Goal: Task Accomplishment & Management: Use online tool/utility

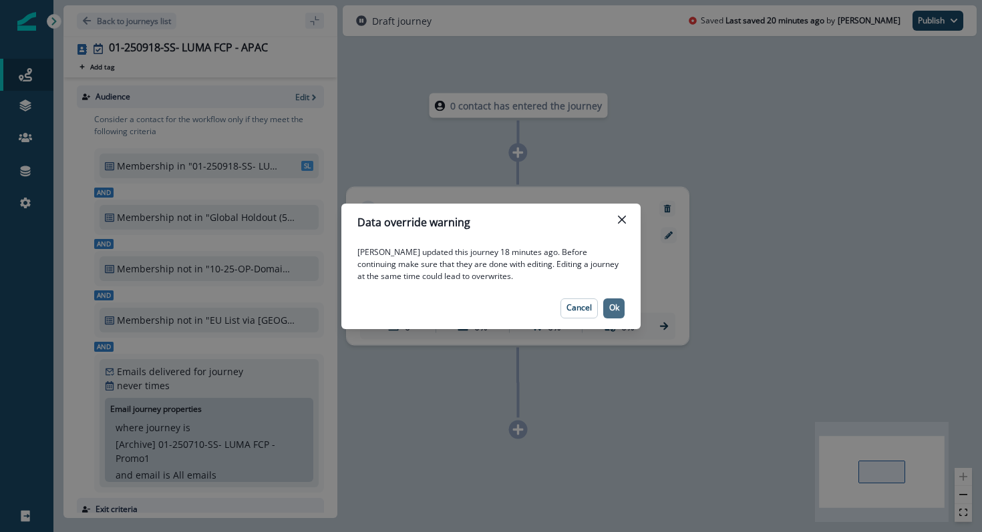
click at [613, 313] on p "Ok" at bounding box center [614, 307] width 10 height 9
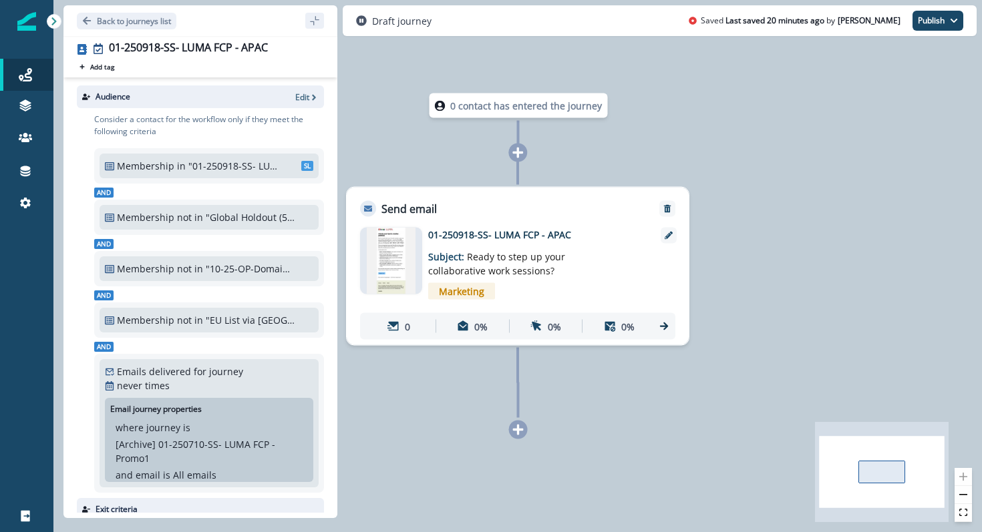
click at [393, 258] on img at bounding box center [391, 261] width 49 height 67
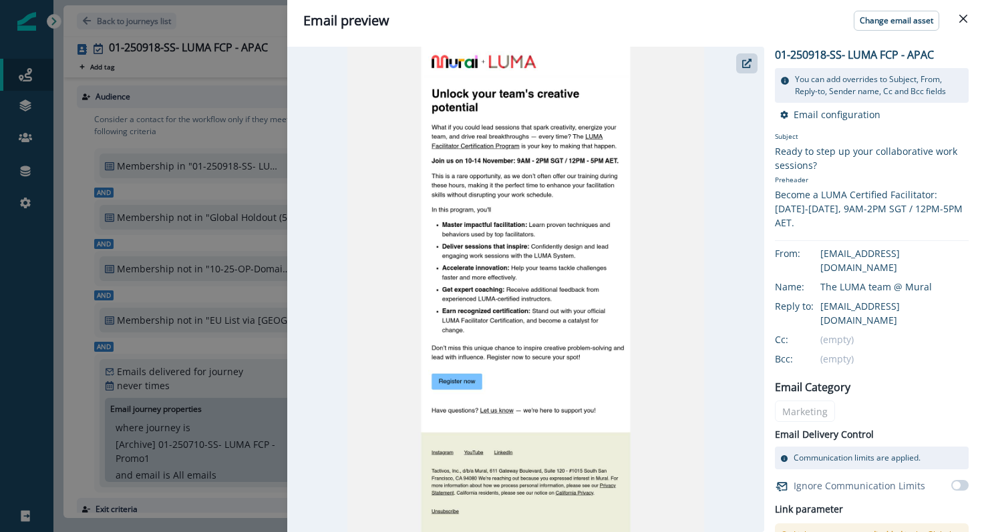
drag, startPoint x: 746, startPoint y: 59, endPoint x: 724, endPoint y: 55, distance: 21.6
click at [724, 55] on div at bounding box center [525, 290] width 477 height 486
click at [961, 21] on icon "Close" at bounding box center [963, 19] width 8 height 8
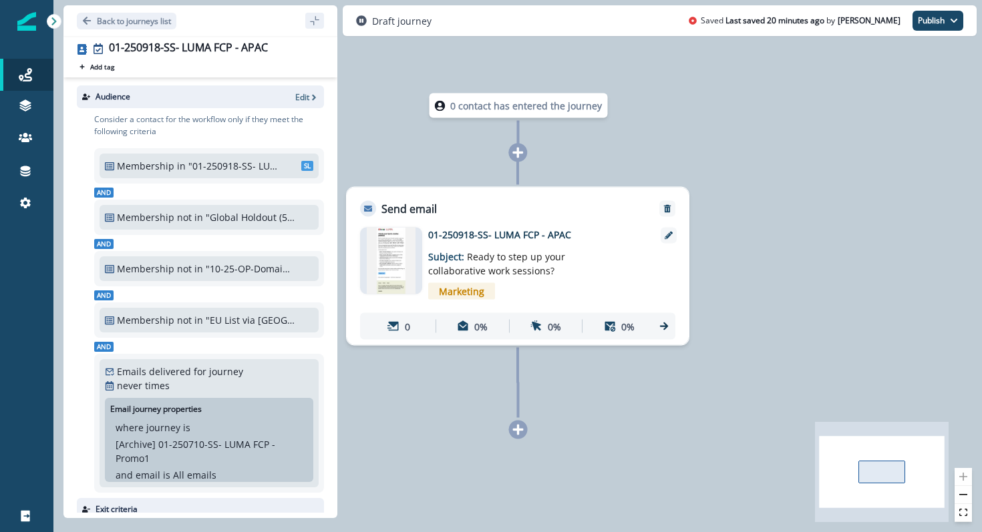
click at [394, 263] on img at bounding box center [391, 261] width 49 height 67
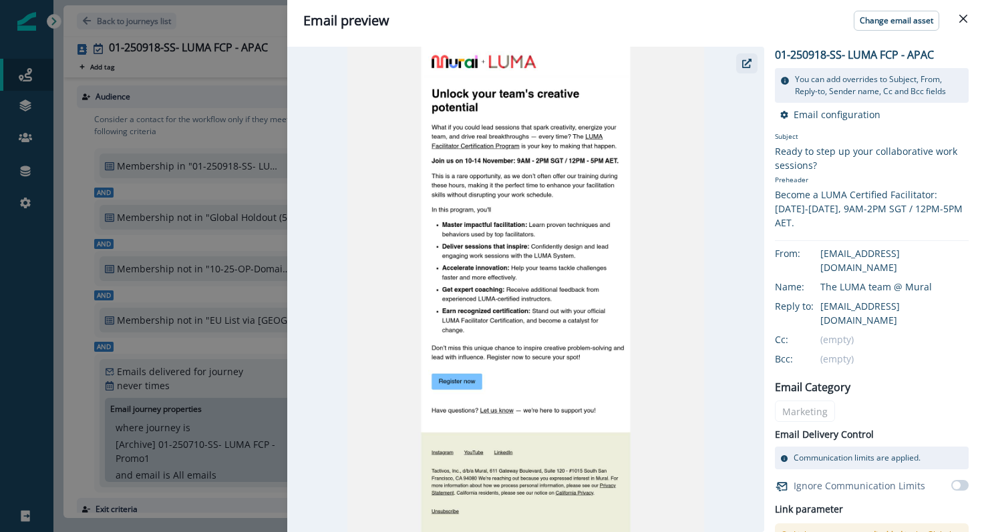
click at [746, 62] on icon "button" at bounding box center [746, 63] width 9 height 9
click at [750, 67] on icon "button" at bounding box center [746, 63] width 9 height 9
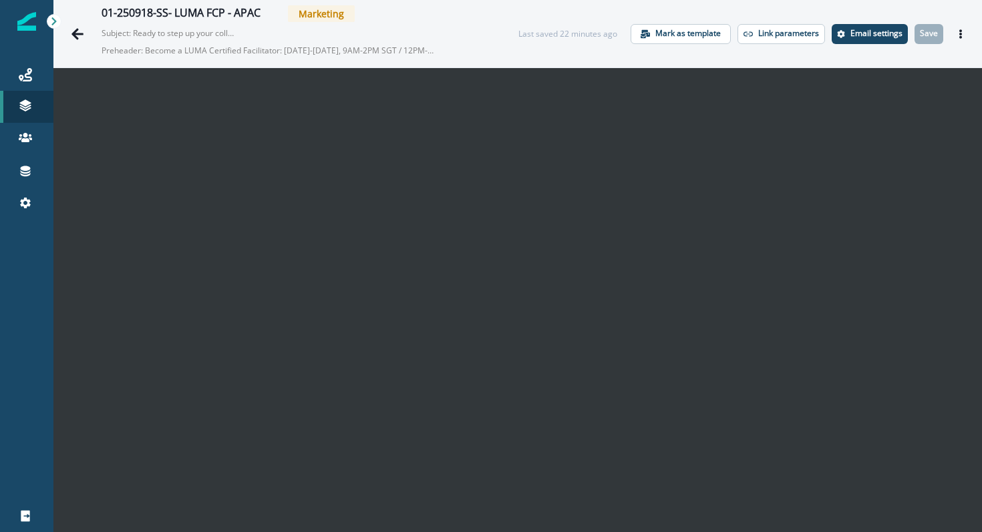
click at [949, 32] on div "Last saved 22 minutes ago Mark as template Link parameters Email settings Save …" at bounding box center [744, 34] width 453 height 20
click at [956, 32] on icon "Actions" at bounding box center [960, 33] width 9 height 9
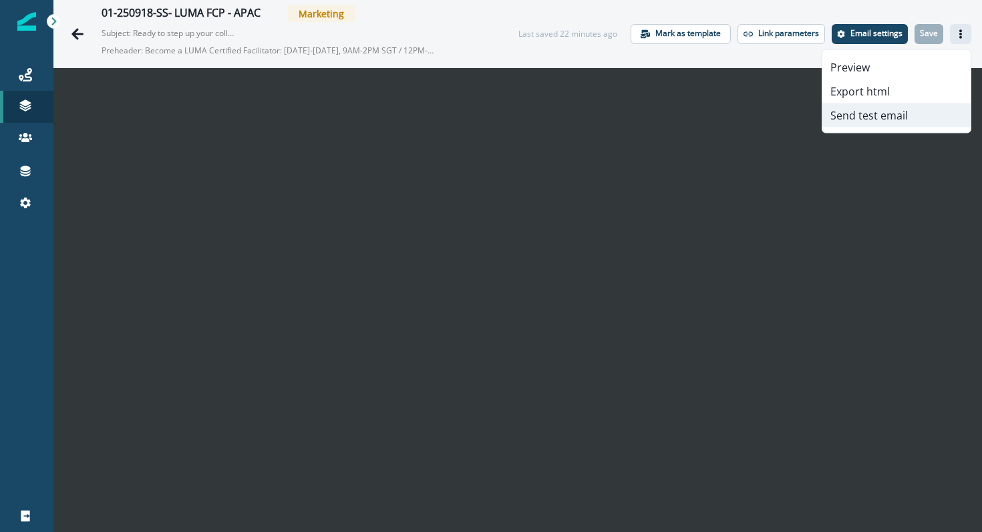
click at [906, 105] on button "Send test email" at bounding box center [896, 116] width 148 height 24
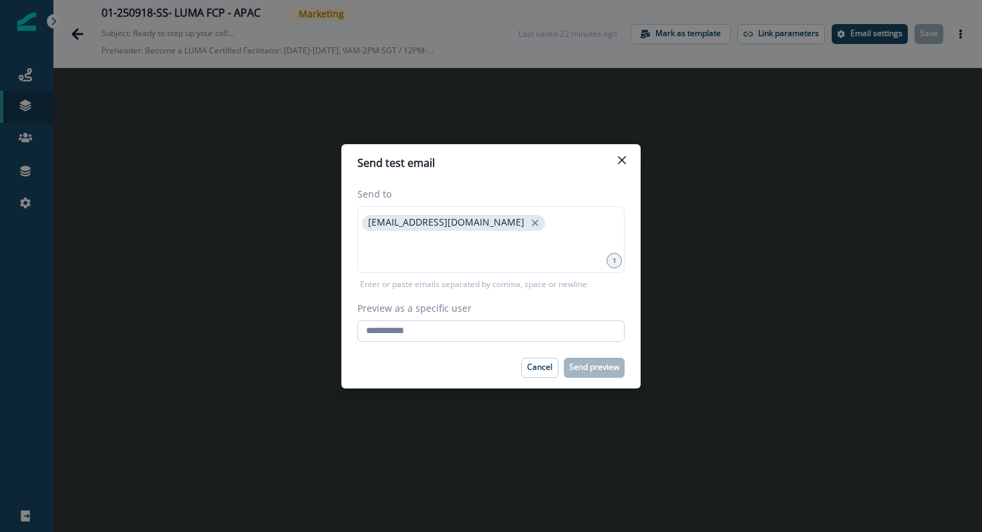
click at [470, 327] on input "Preview as a specific user" at bounding box center [490, 331] width 267 height 21
type input "**********"
click at [472, 365] on div "Cancel Send preview" at bounding box center [490, 368] width 267 height 20
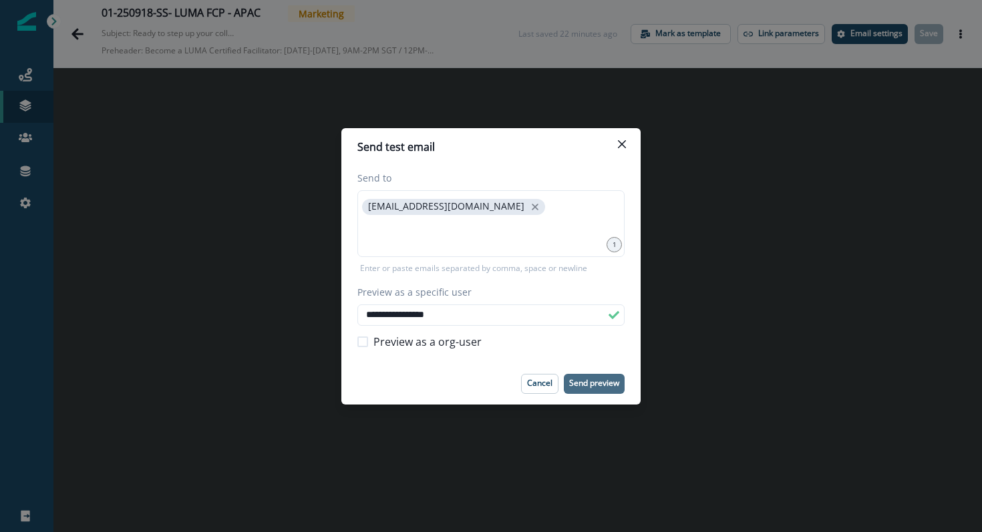
click at [579, 381] on p "Send preview" at bounding box center [594, 383] width 50 height 9
